Goal: Check status: Check status

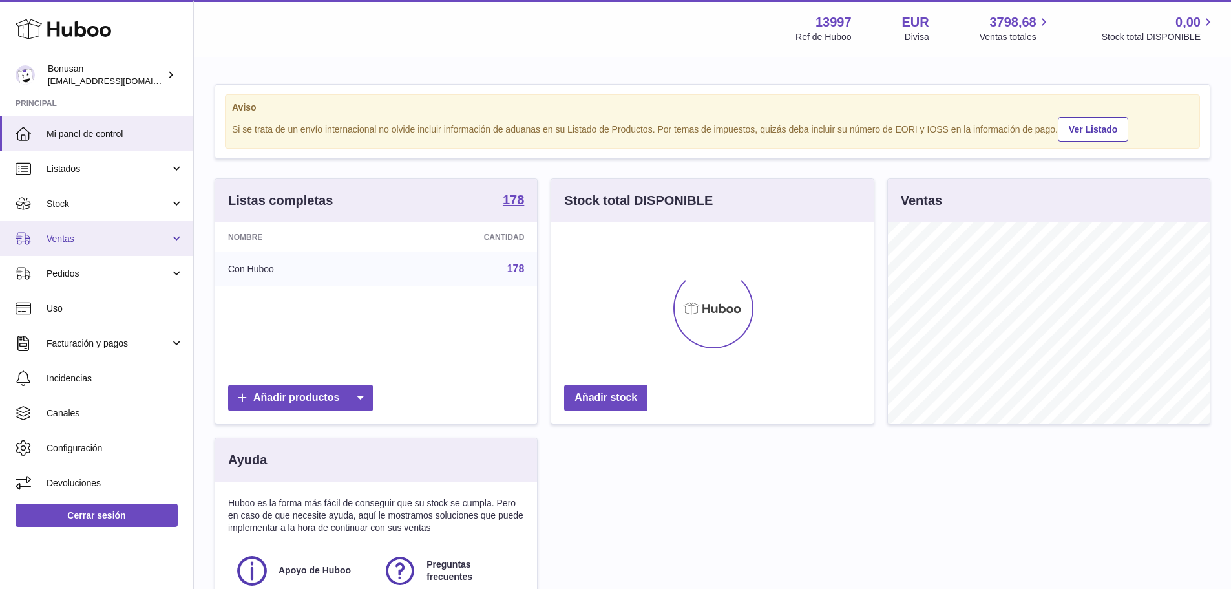
scroll to position [202, 323]
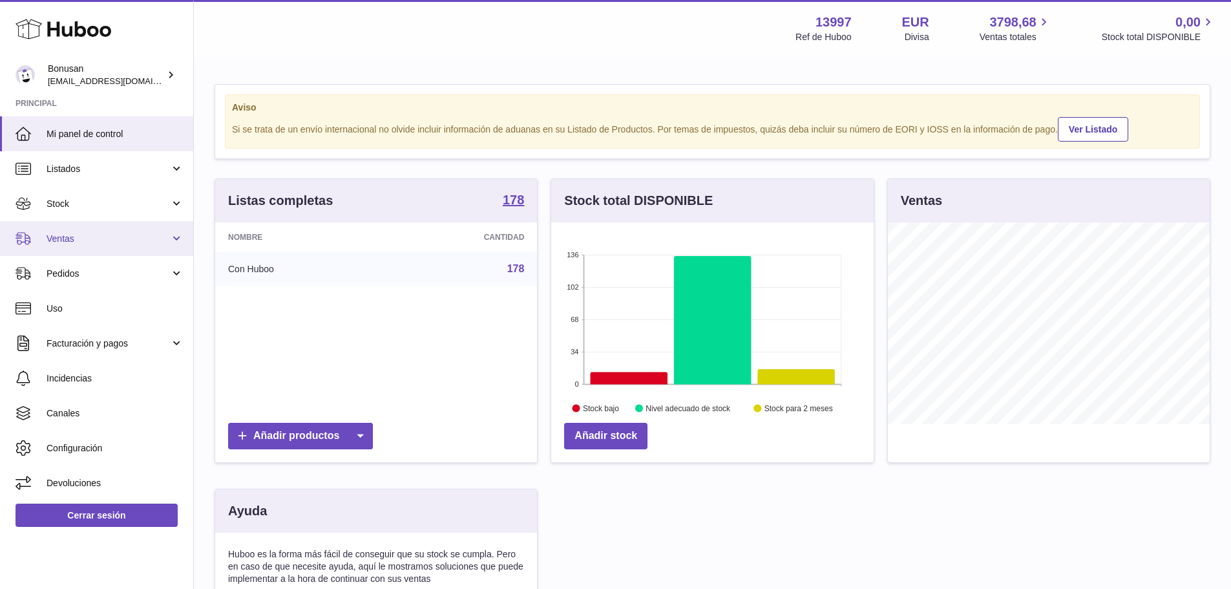
click at [101, 242] on span "Ventas" at bounding box center [108, 239] width 123 height 12
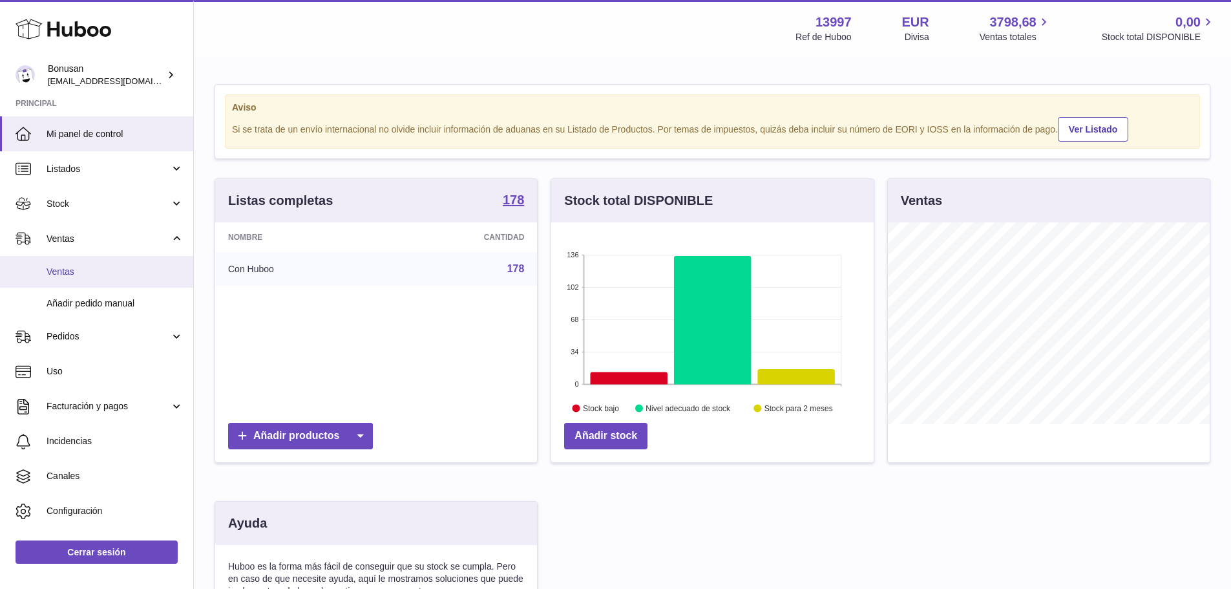
click at [101, 270] on span "Ventas" at bounding box center [115, 272] width 137 height 12
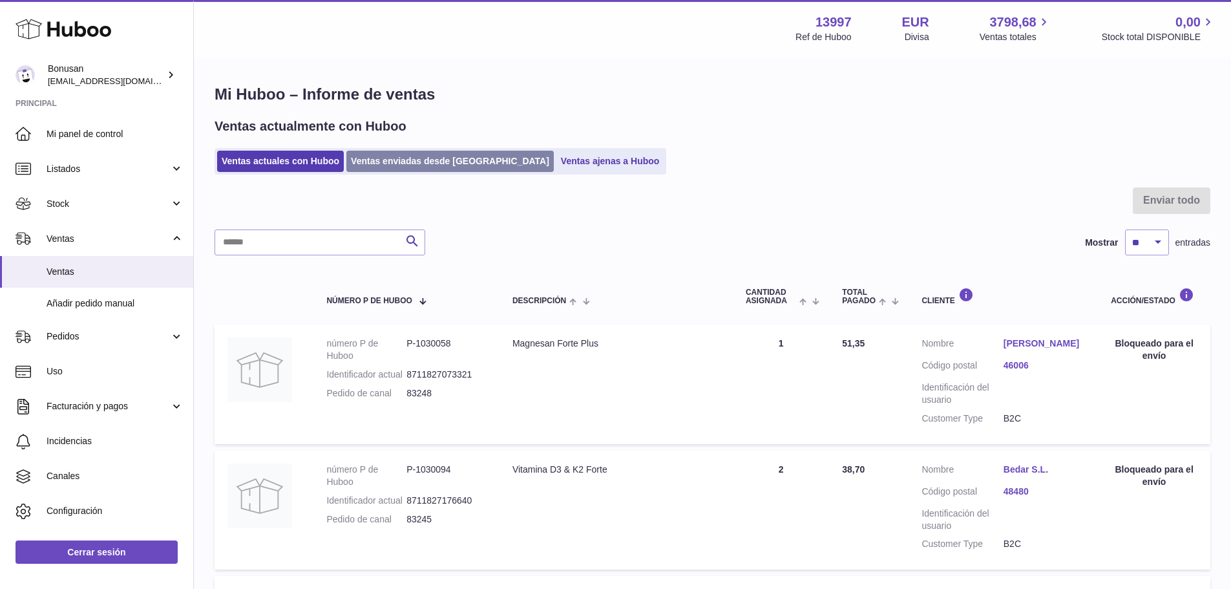
click at [388, 167] on link "Ventas enviadas desde [GEOGRAPHIC_DATA]" at bounding box center [449, 161] width 207 height 21
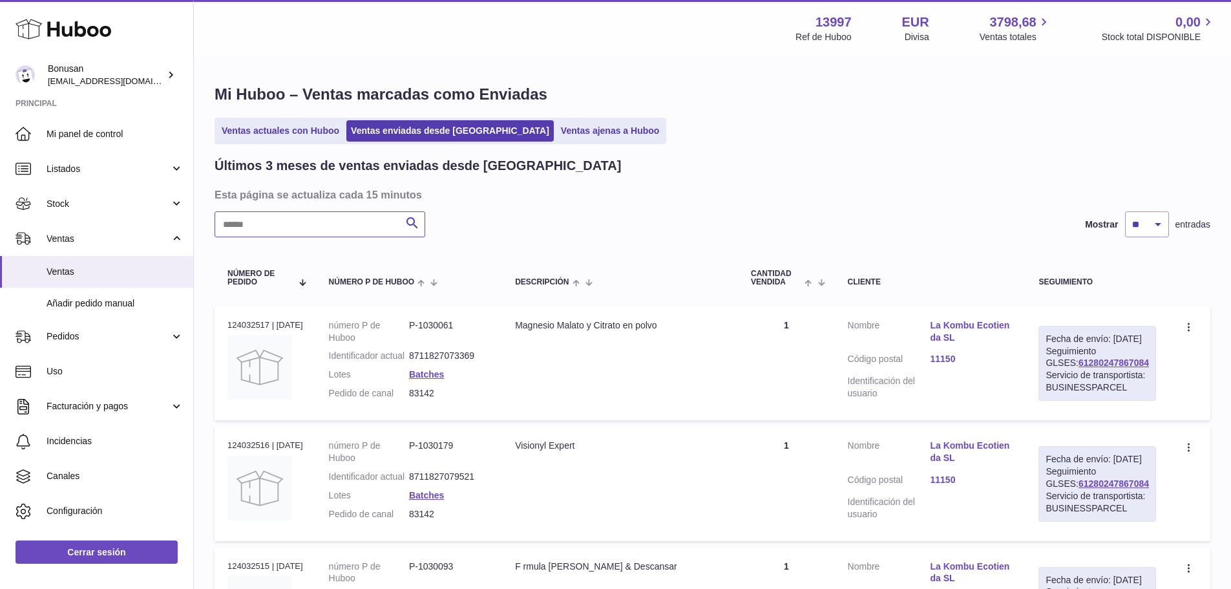
click at [339, 226] on input "text" at bounding box center [320, 224] width 211 height 26
paste input "*****"
type input "*****"
drag, startPoint x: 1138, startPoint y: 376, endPoint x: 1059, endPoint y: 378, distance: 78.9
click at [1059, 378] on div "Fecha de envío: 3º sep. 2025 Seguimiento GLSES: 61280247827844 Servicio de tran…" at bounding box center [1098, 363] width 118 height 75
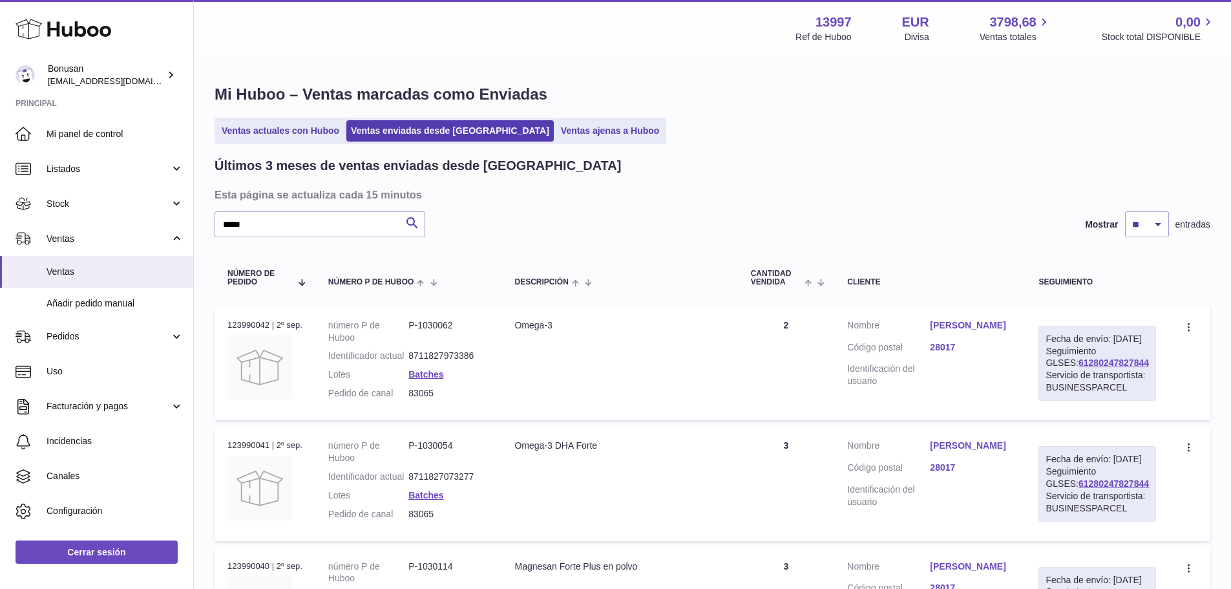
copy link "61280247827844"
click at [997, 413] on td "Cliente Nombre Lolo Fidel-Nicolás Código postal 28017 Identificación del usuario" at bounding box center [930, 363] width 191 height 114
drag, startPoint x: 1121, startPoint y: 378, endPoint x: 1048, endPoint y: 379, distance: 72.4
click at [1048, 379] on td "Fecha de envío: 3º sep. 2025 Seguimiento GLSES: 61280247827844 Servicio de tran…" at bounding box center [1098, 363] width 144 height 114
copy link "61280247827844"
